Goal: Information Seeking & Learning: Learn about a topic

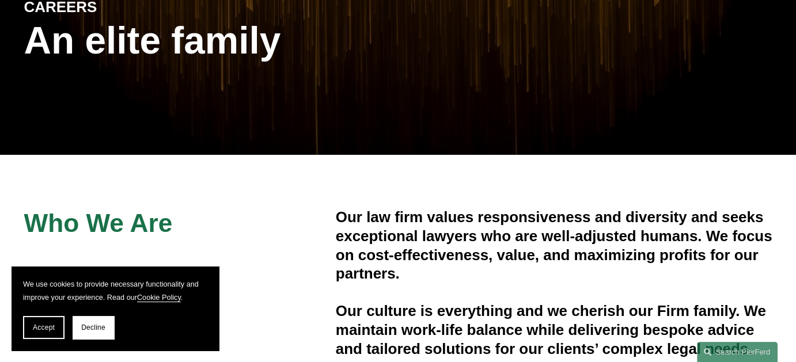
scroll to position [173, 0]
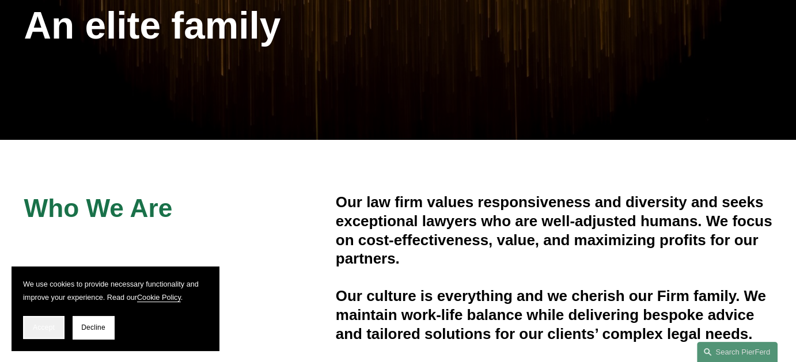
click at [46, 327] on span "Accept" at bounding box center [44, 328] width 22 height 8
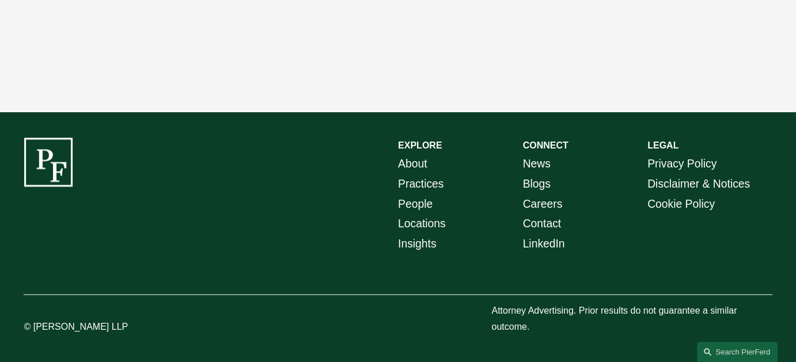
scroll to position [1695, 0]
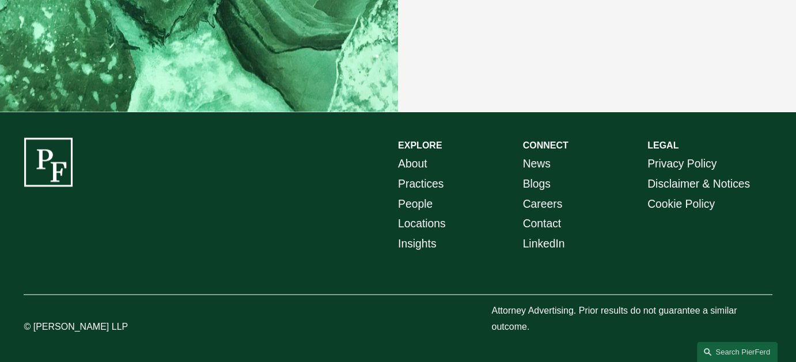
click at [409, 164] on link "About" at bounding box center [412, 164] width 29 height 20
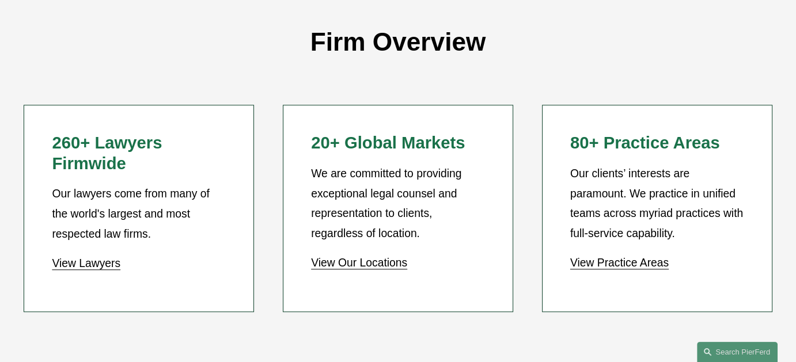
scroll to position [980, 0]
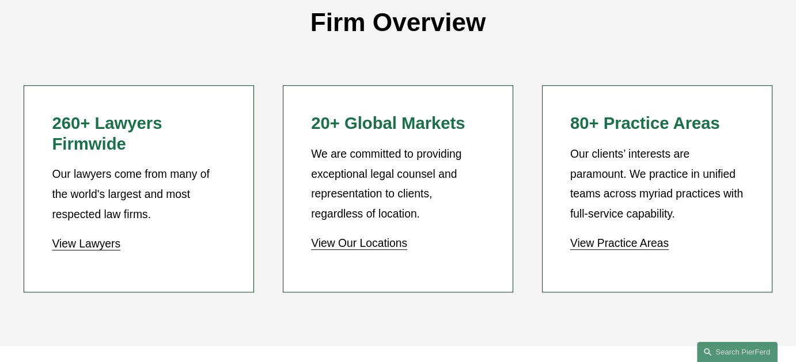
click at [84, 243] on link "View Lawyers" at bounding box center [86, 244] width 69 height 12
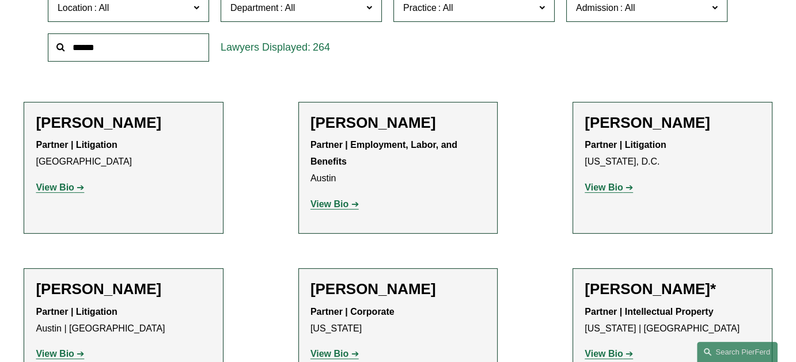
scroll to position [403, 0]
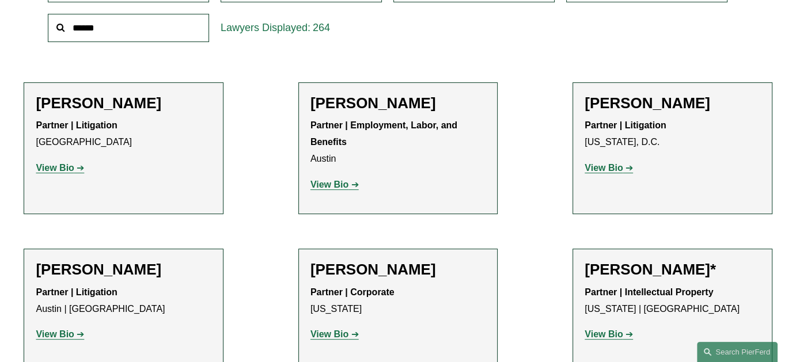
click at [71, 171] on strong "View Bio" at bounding box center [55, 168] width 38 height 10
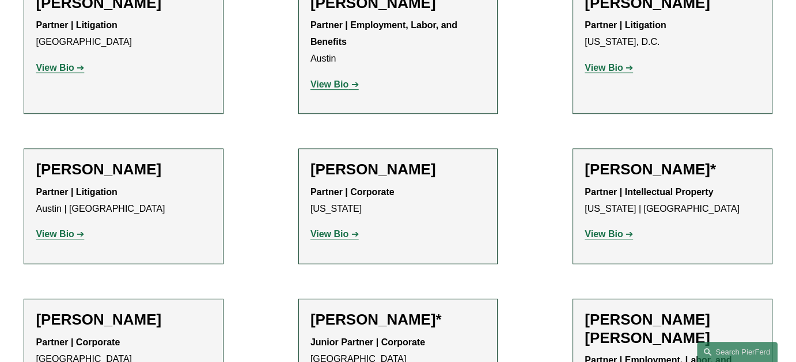
scroll to position [519, 0]
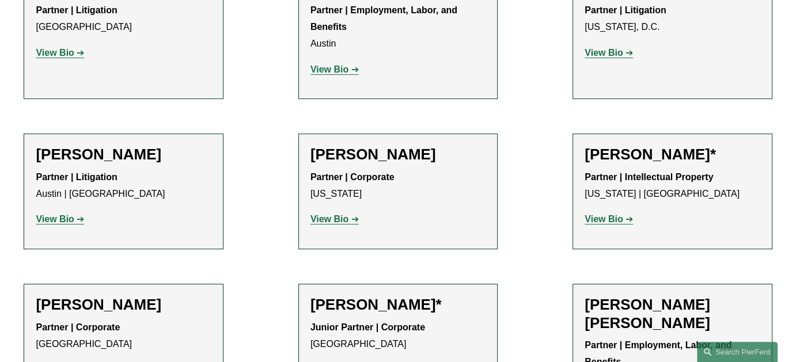
click at [610, 57] on strong "View Bio" at bounding box center [604, 53] width 38 height 10
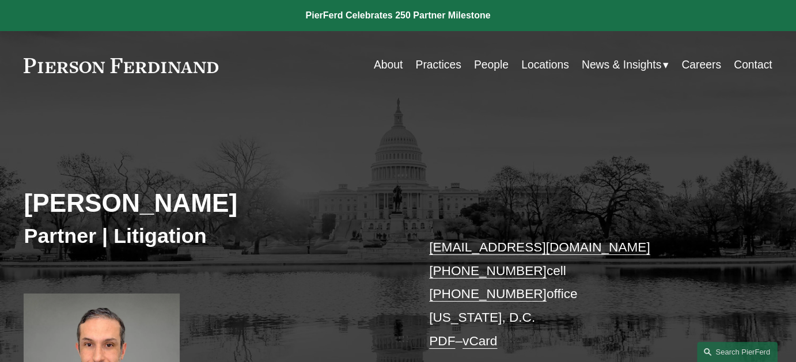
click at [688, 67] on link "Careers" at bounding box center [702, 65] width 40 height 22
